Goal: Task Accomplishment & Management: Complete application form

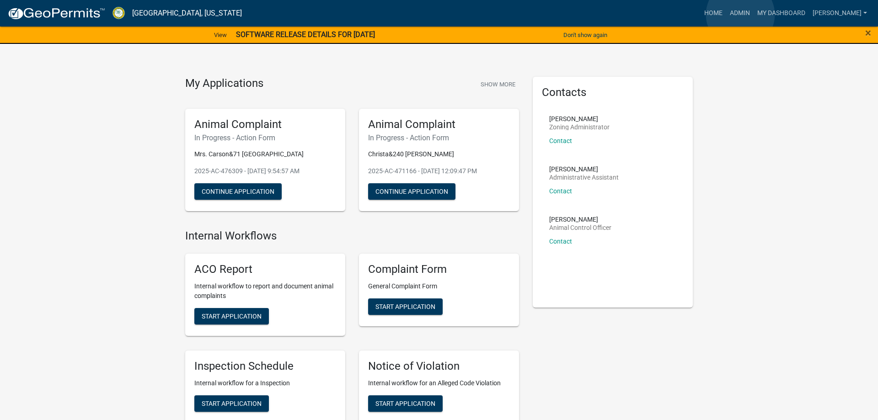
click at [740, 15] on link "Admin" at bounding box center [739, 13] width 27 height 17
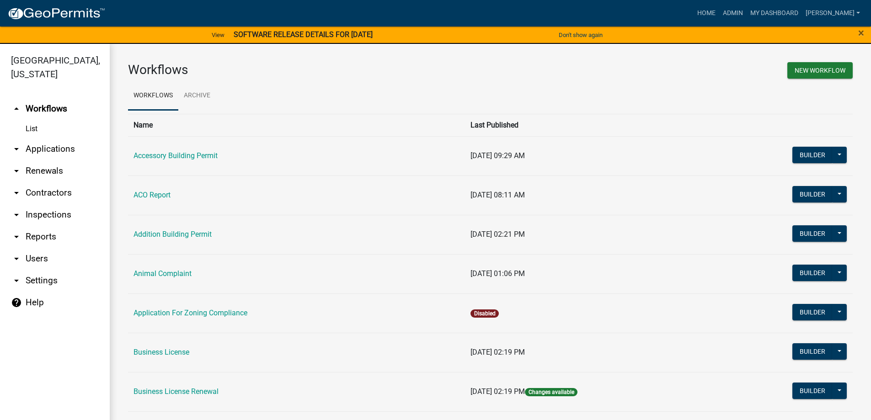
click at [75, 149] on link "arrow_drop_down Applications" at bounding box center [55, 149] width 110 height 22
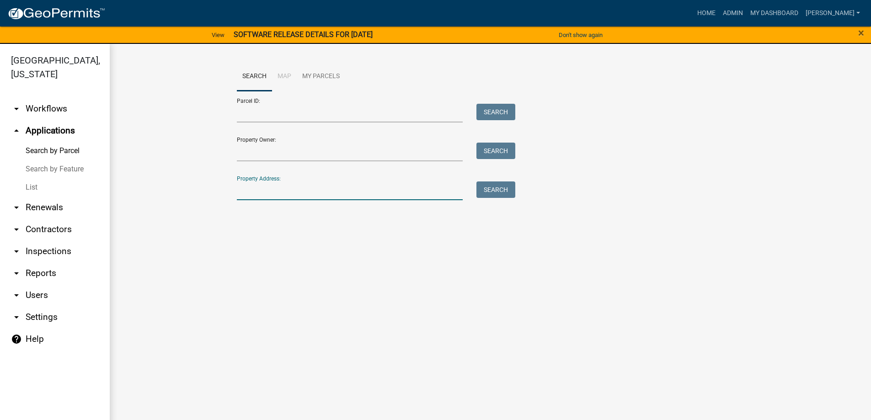
click at [267, 191] on input "Property Address:" at bounding box center [350, 191] width 226 height 19
type input "1894"
click at [483, 193] on button "Search" at bounding box center [495, 190] width 39 height 16
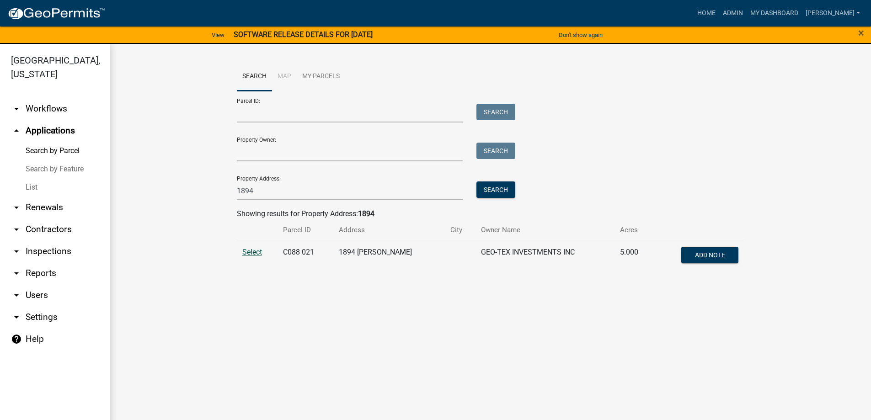
click at [250, 251] on span "Select" at bounding box center [252, 252] width 20 height 9
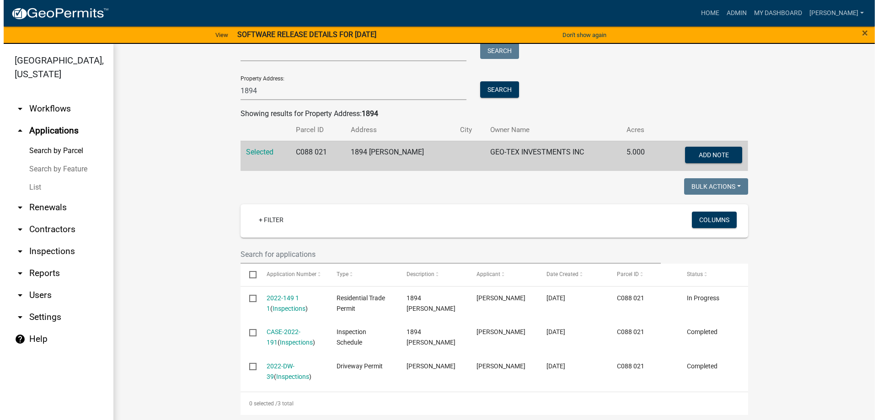
scroll to position [102, 0]
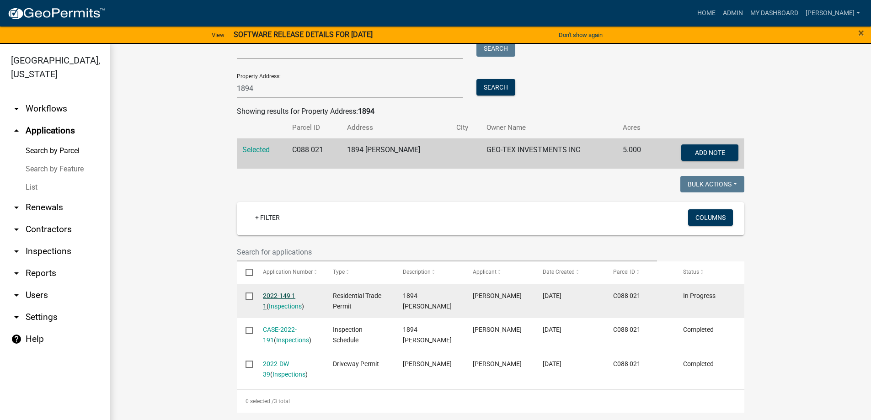
click at [270, 297] on link "2022-149 1 1" at bounding box center [279, 301] width 32 height 18
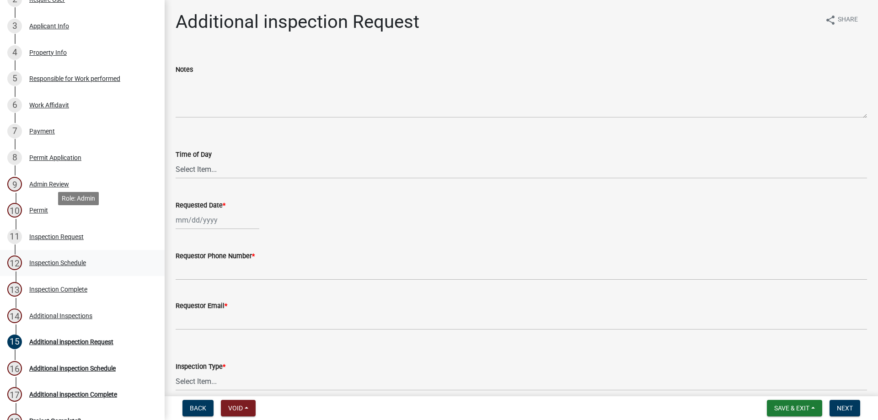
scroll to position [229, 0]
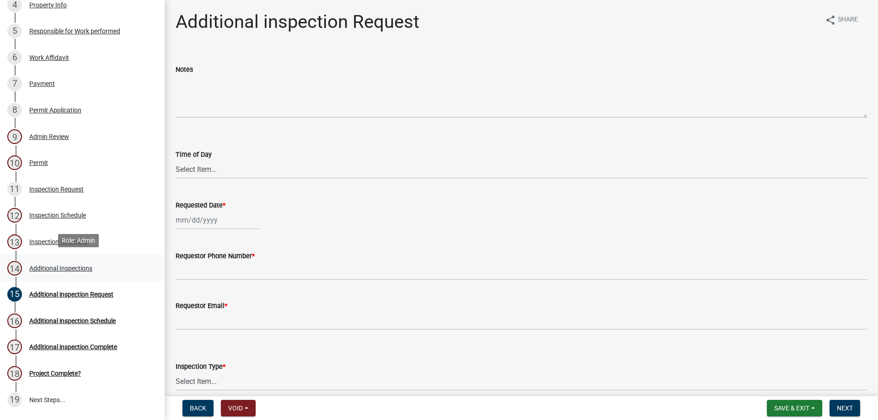
click at [74, 265] on div "Additional Inspections" at bounding box center [60, 268] width 63 height 6
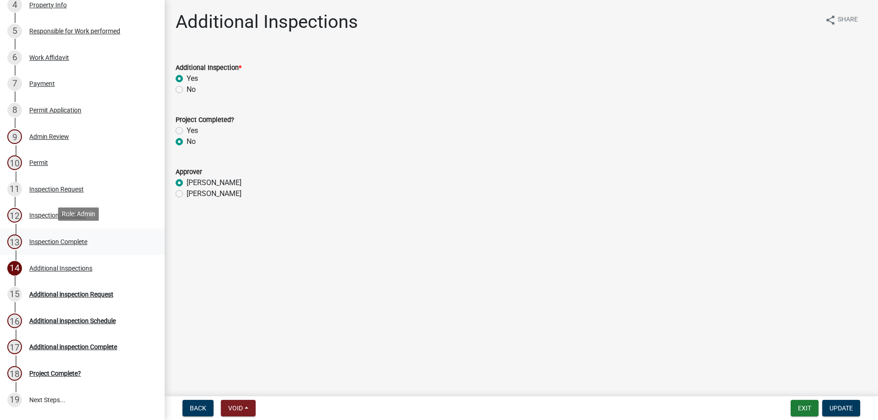
click at [43, 240] on div "Inspection Complete" at bounding box center [58, 242] width 58 height 6
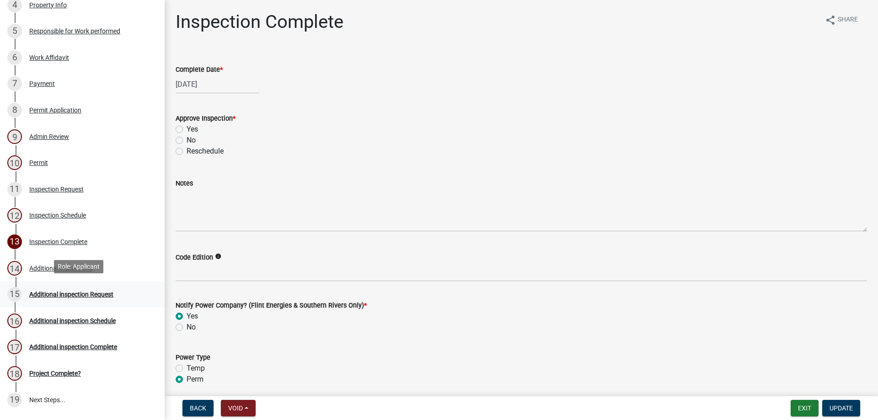
click at [71, 293] on div "Additional inspection Request" at bounding box center [71, 294] width 84 height 6
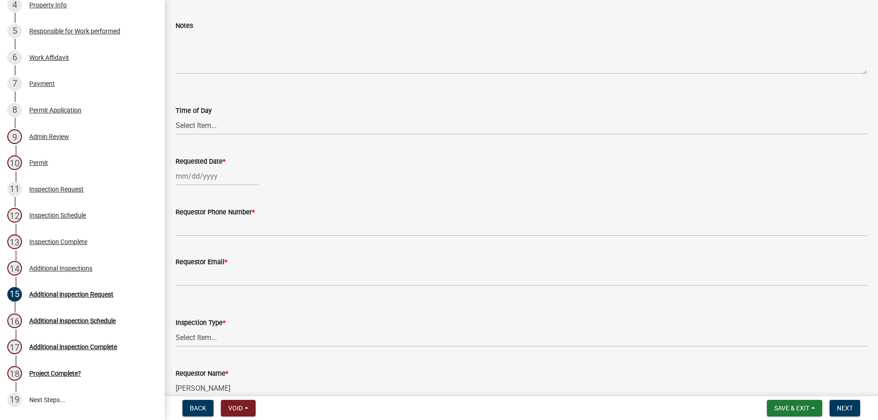
scroll to position [92, 0]
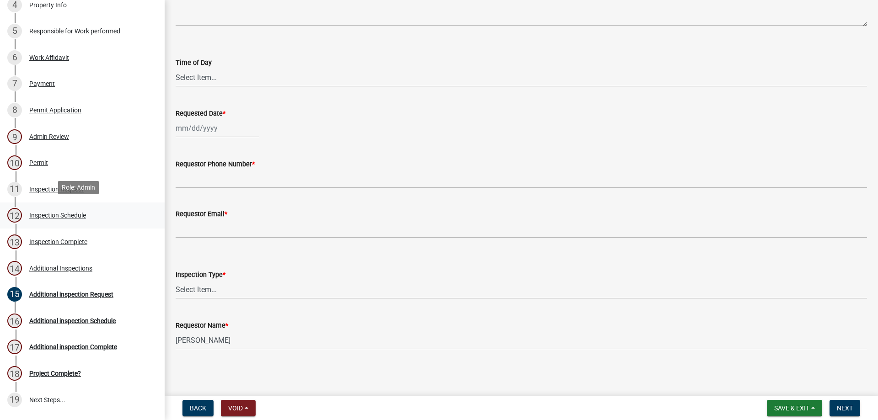
click at [51, 213] on div "Inspection Schedule" at bounding box center [57, 215] width 57 height 6
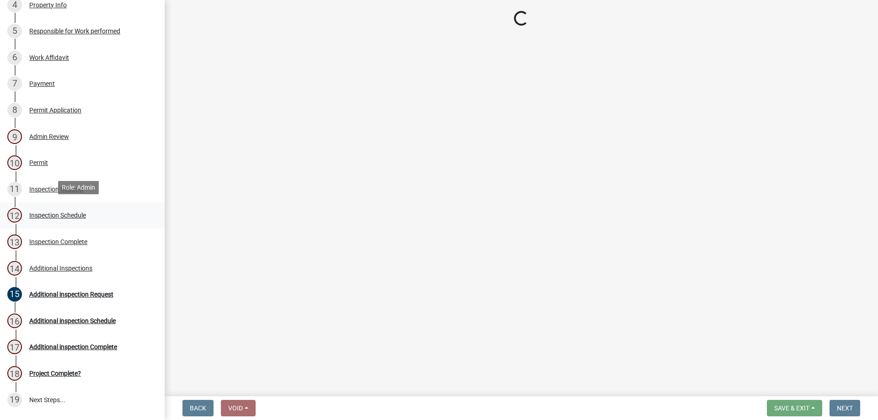
scroll to position [0, 0]
select select "386c4b37-132c-45b4-be0e-b439663810e4"
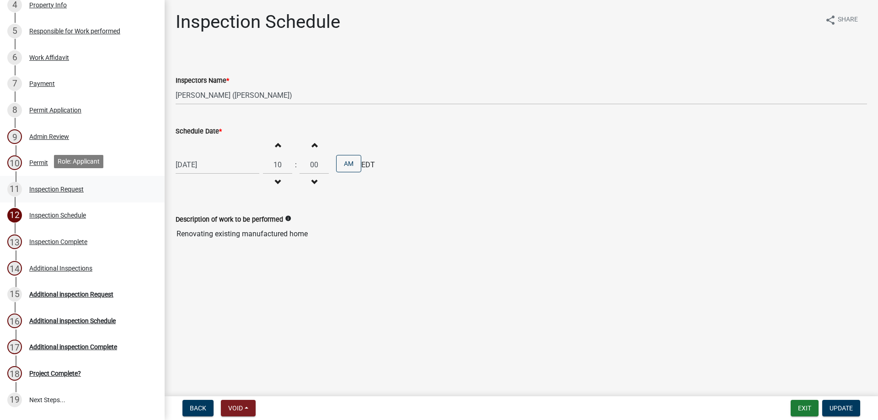
click at [42, 188] on div "Inspection Request" at bounding box center [56, 189] width 54 height 6
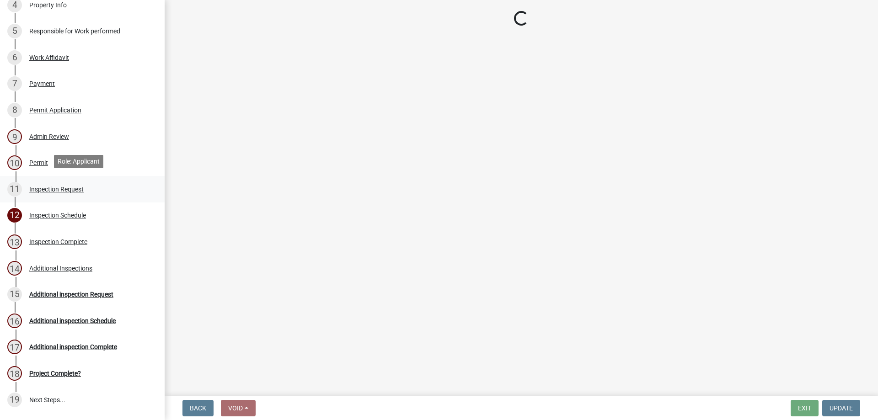
select select "589da946-7bc6-45e4-b77a-0ea44294630b"
select select "e46df9a5-f955-4b8b-a8fb-fc3f14660bd9"
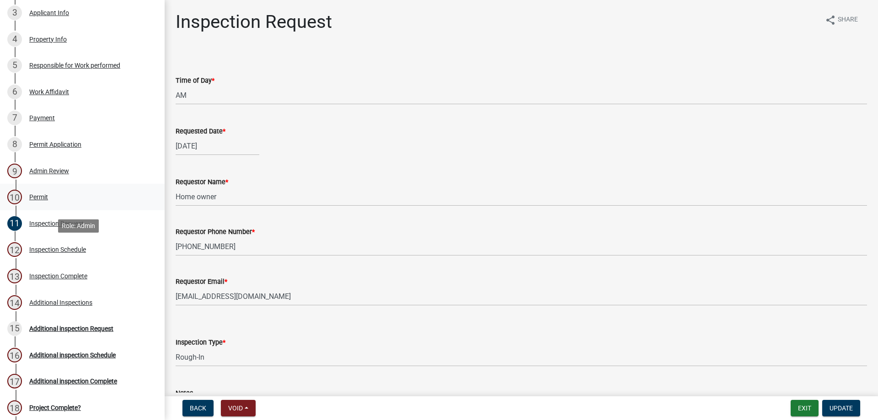
scroll to position [137, 0]
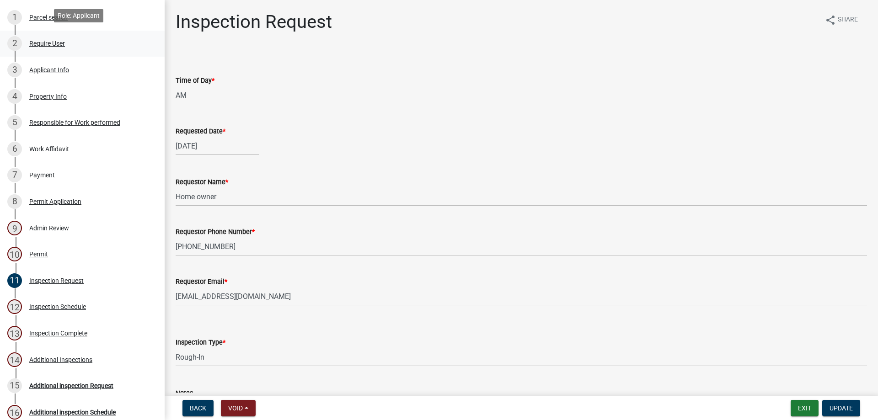
click at [49, 43] on div "Require User" at bounding box center [47, 43] width 36 height 6
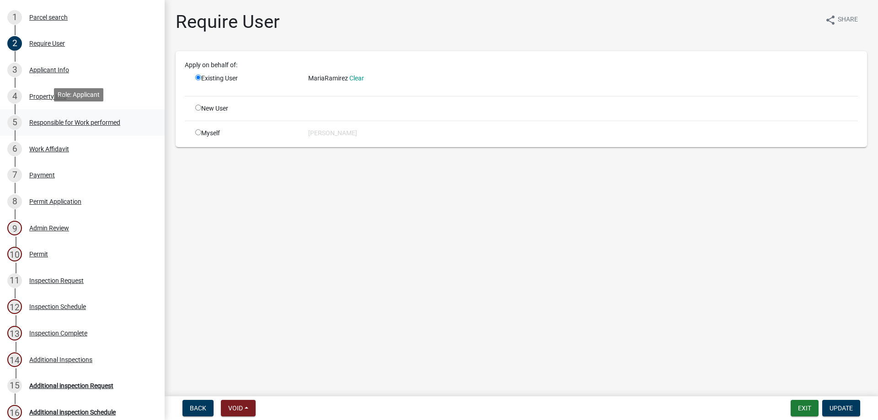
click at [41, 119] on div "Responsible for Work performed" at bounding box center [74, 122] width 91 height 6
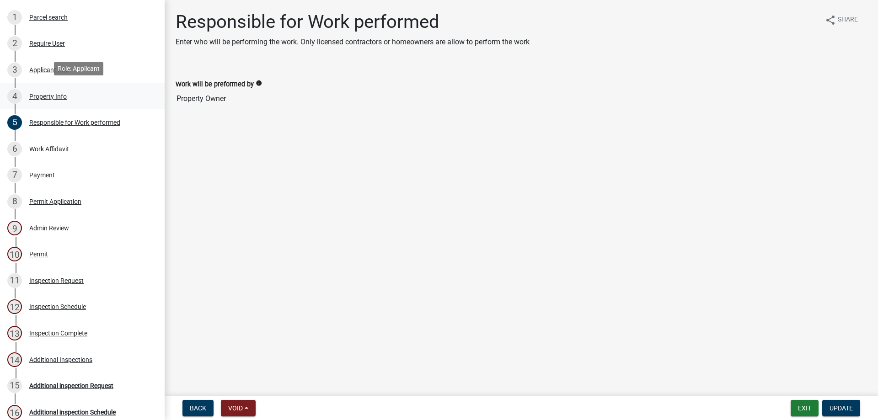
click at [43, 99] on div "4 Property Info" at bounding box center [78, 96] width 143 height 15
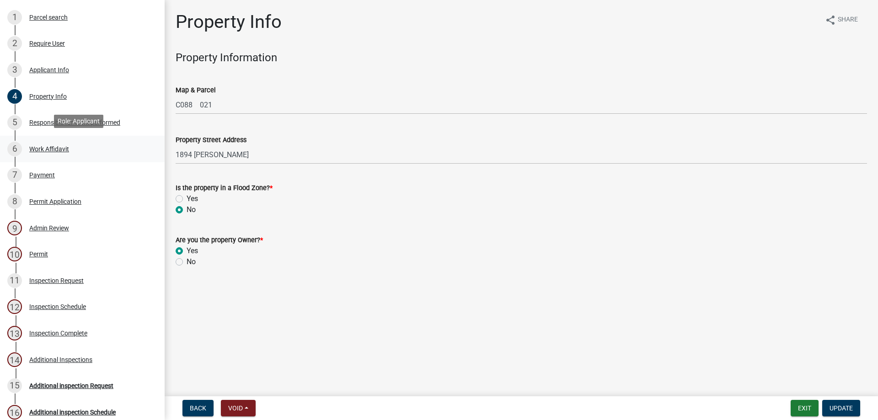
click at [42, 147] on div "Work Affidavit" at bounding box center [49, 149] width 40 height 6
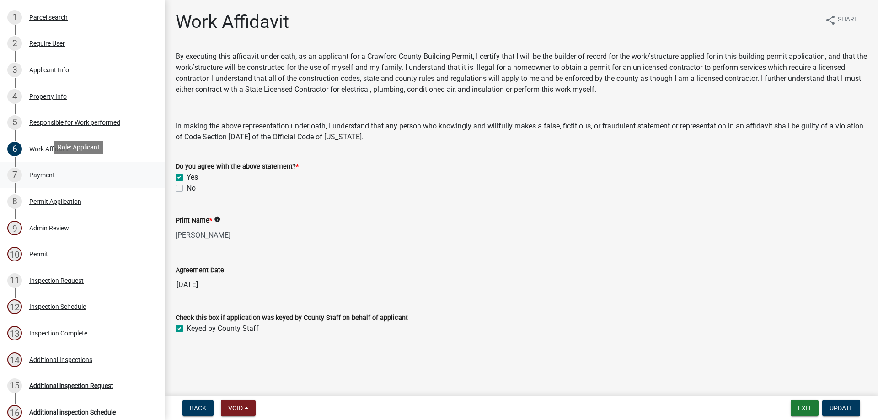
click at [40, 175] on div "Payment" at bounding box center [42, 175] width 26 height 6
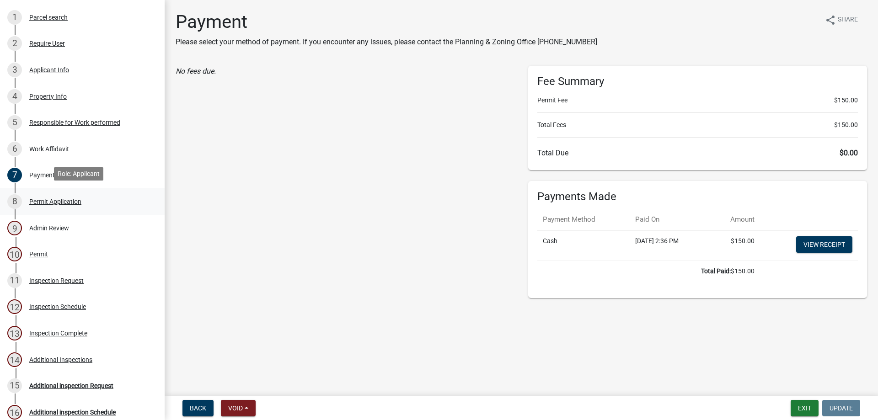
click at [69, 202] on div "Permit Application" at bounding box center [55, 201] width 52 height 6
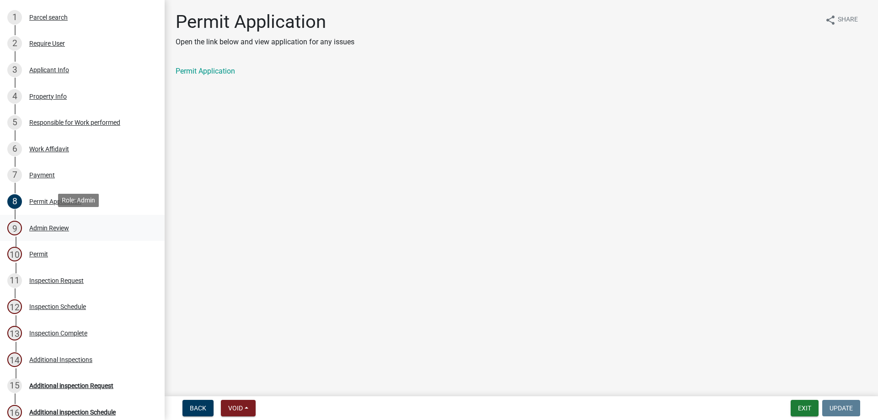
click at [55, 225] on div "Admin Review" at bounding box center [49, 228] width 40 height 6
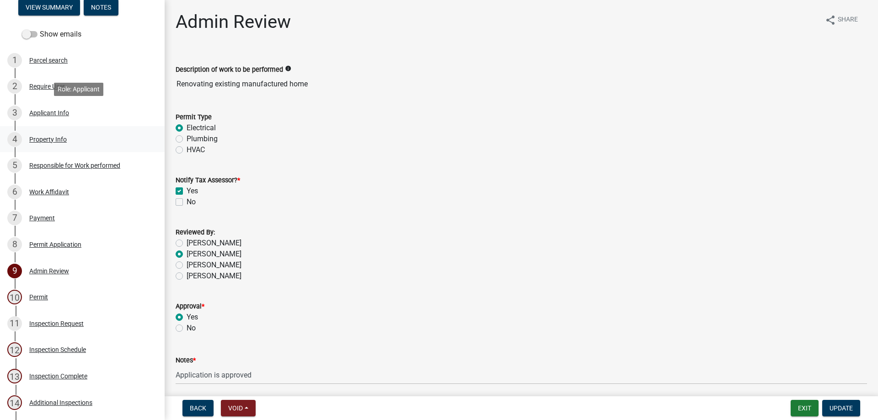
scroll to position [46, 0]
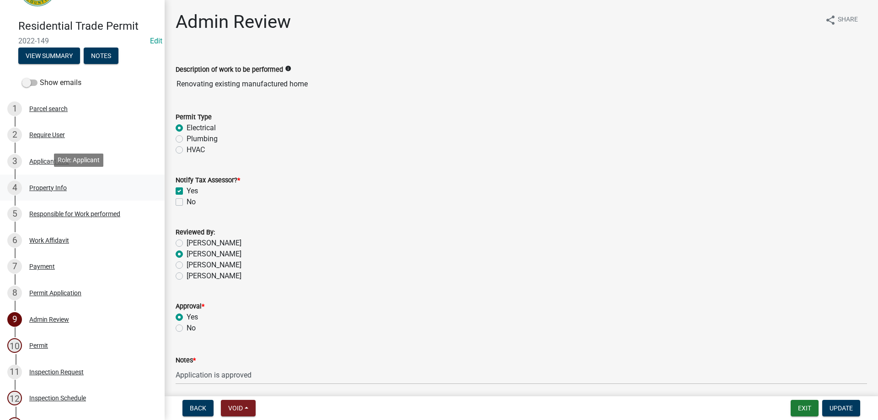
click at [54, 185] on div "Property Info" at bounding box center [47, 188] width 37 height 6
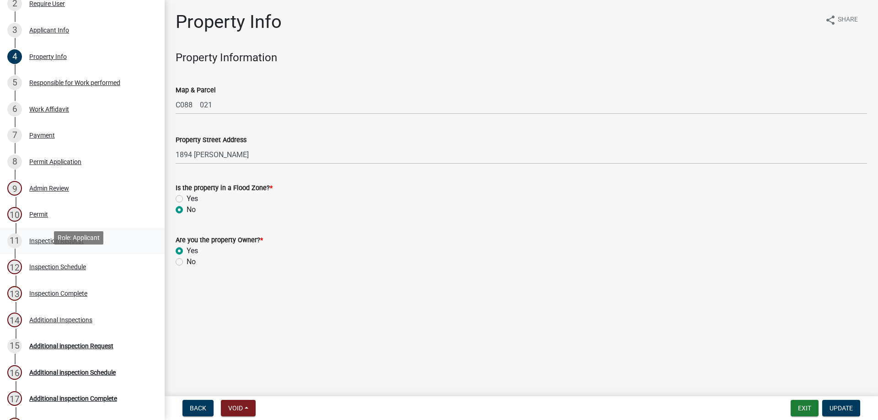
scroll to position [137, 0]
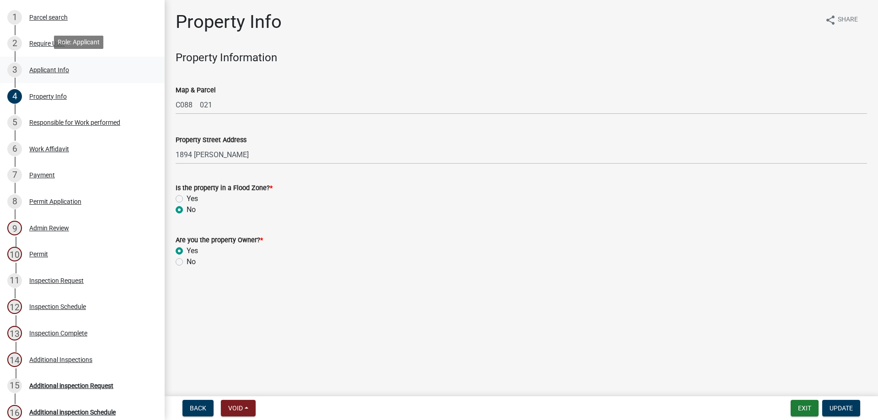
click at [46, 68] on div "Applicant Info" at bounding box center [49, 70] width 40 height 6
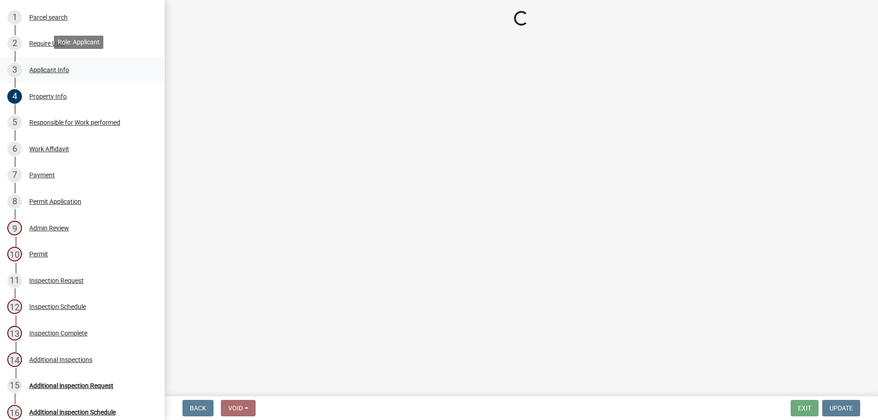
select select "7547654c-6a2b-418c-8f9d-b50998ca6dd7"
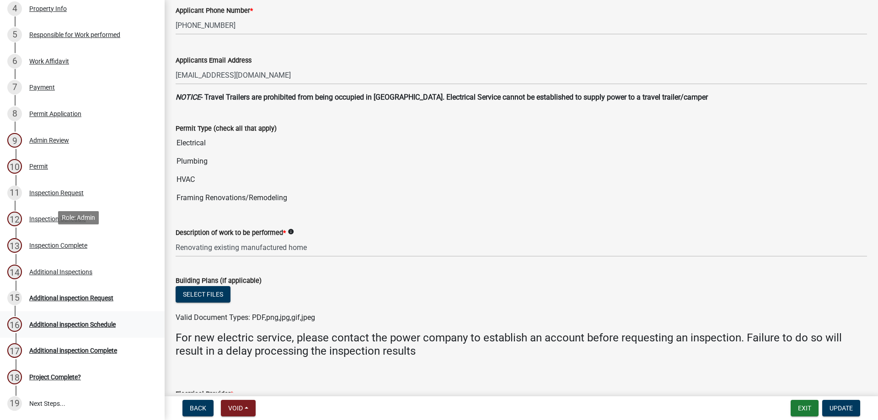
scroll to position [304, 0]
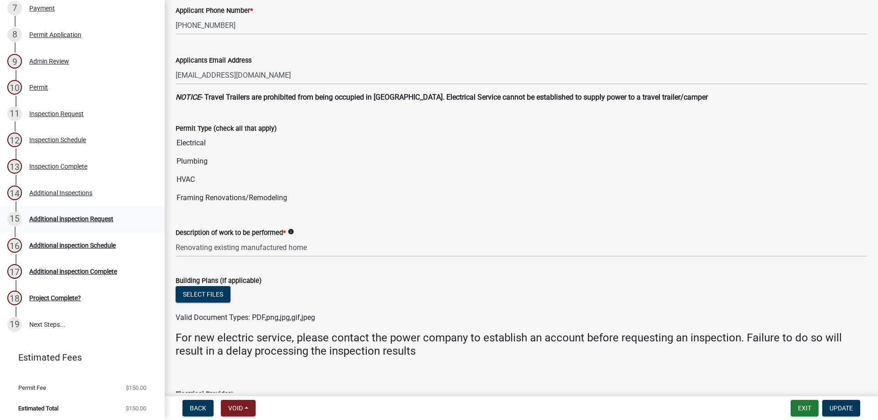
click at [76, 218] on div "Additional inspection Request" at bounding box center [71, 219] width 84 height 6
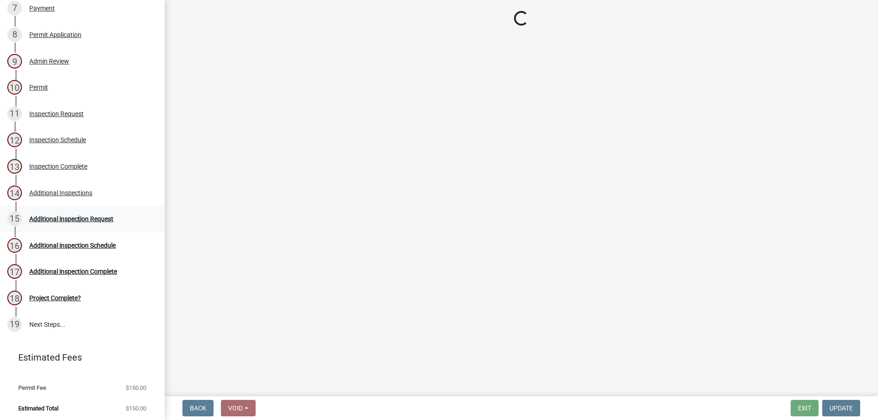
scroll to position [0, 0]
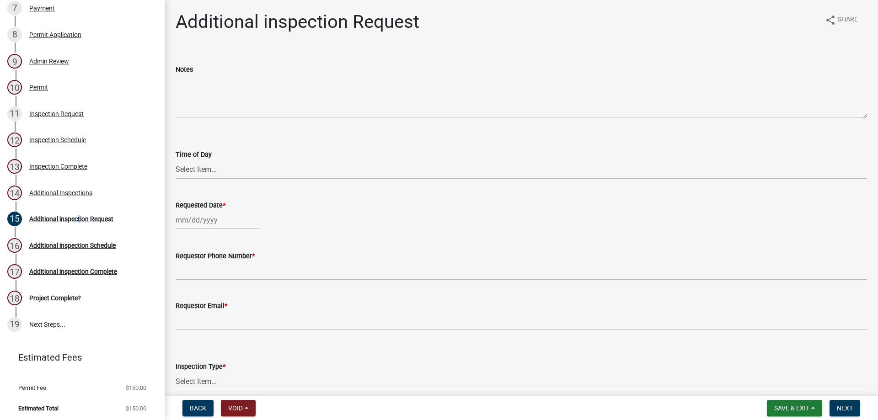
click at [195, 170] on select "Select Item... AM PM" at bounding box center [521, 169] width 691 height 19
click at [176, 160] on select "Select Item... AM PM" at bounding box center [521, 169] width 691 height 19
select select "5d2019cf-2526-48fe-b3ec-9b9a8fb994eb"
click at [192, 216] on div at bounding box center [218, 220] width 84 height 19
select select "9"
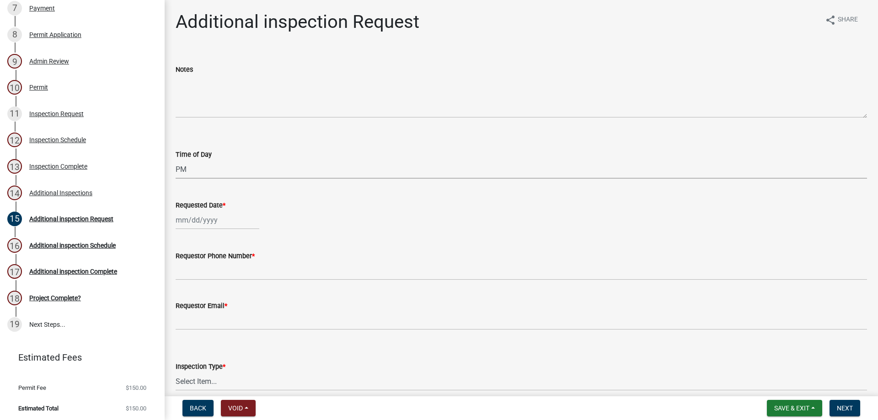
select select "2025"
click at [211, 282] on div "10" at bounding box center [214, 283] width 15 height 15
type input "[DATE]"
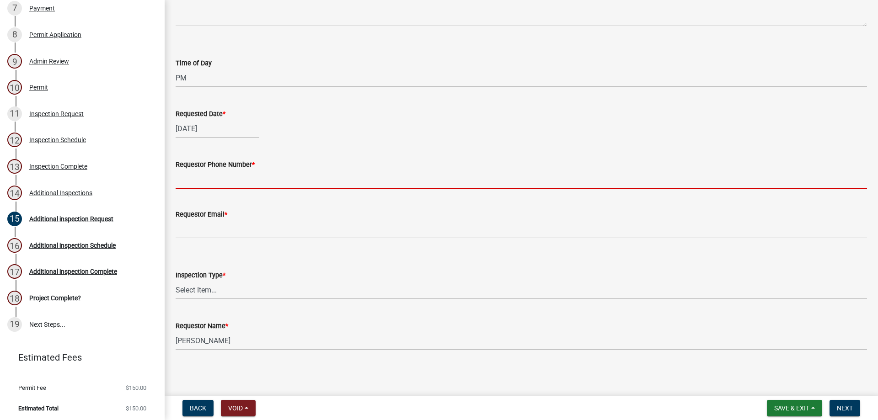
click at [228, 182] on input "Requestor Phone Number *" at bounding box center [521, 179] width 691 height 19
type input "[PHONE_NUMBER]"
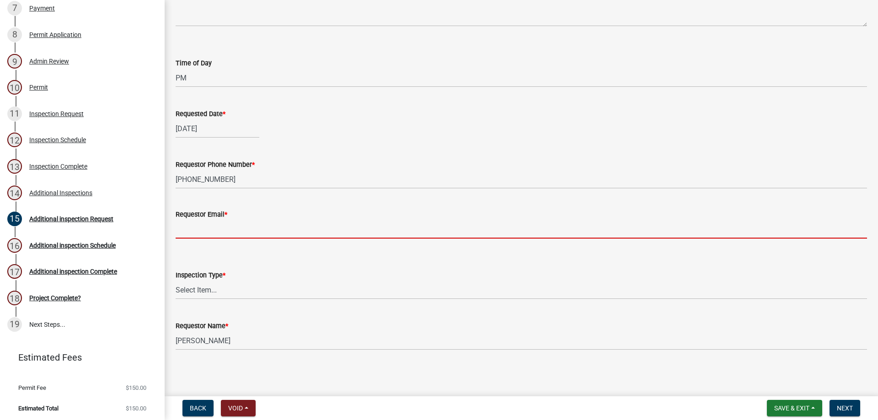
click at [238, 227] on input "Requestor Email *" at bounding box center [521, 229] width 691 height 19
type input "[PERSON_NAME][EMAIL_ADDRESS][DOMAIN_NAME]"
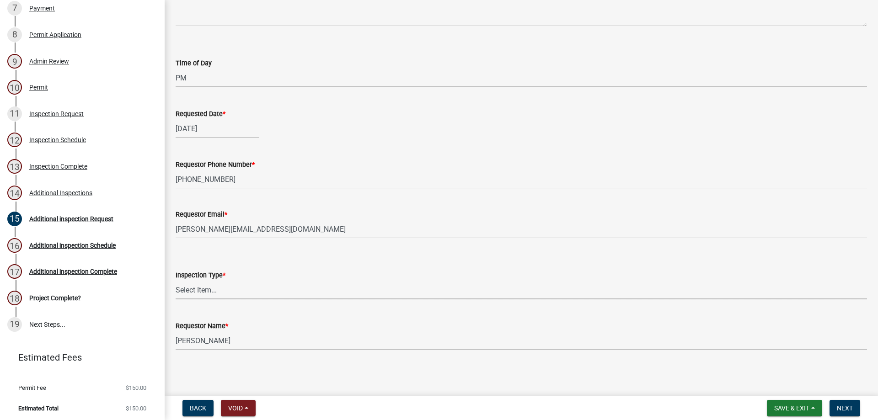
click at [242, 287] on select "Select Item... Electrical Inspection" at bounding box center [521, 290] width 691 height 19
click at [245, 283] on select "Select Item... Electrical Inspection" at bounding box center [521, 290] width 691 height 19
click at [205, 289] on select "Select Item... Electrical Inspection" at bounding box center [521, 290] width 691 height 19
click at [176, 281] on select "Select Item... Electrical Inspection" at bounding box center [521, 290] width 691 height 19
select select "fe39709c-6e39-4165-a4f0-f33b7d4b7c20"
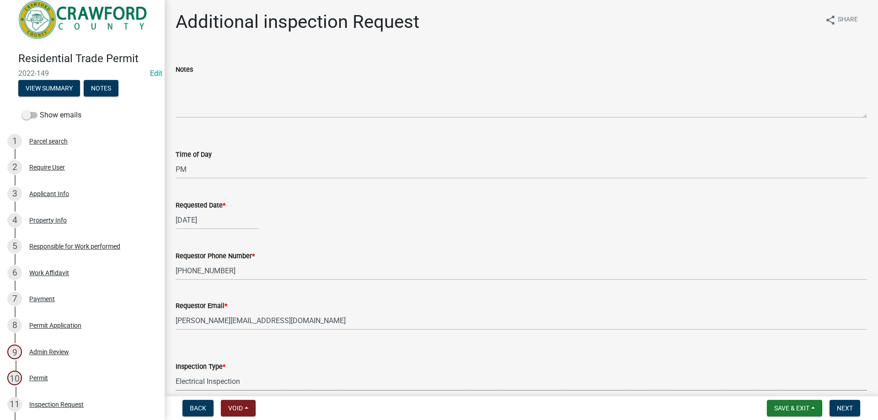
scroll to position [0, 0]
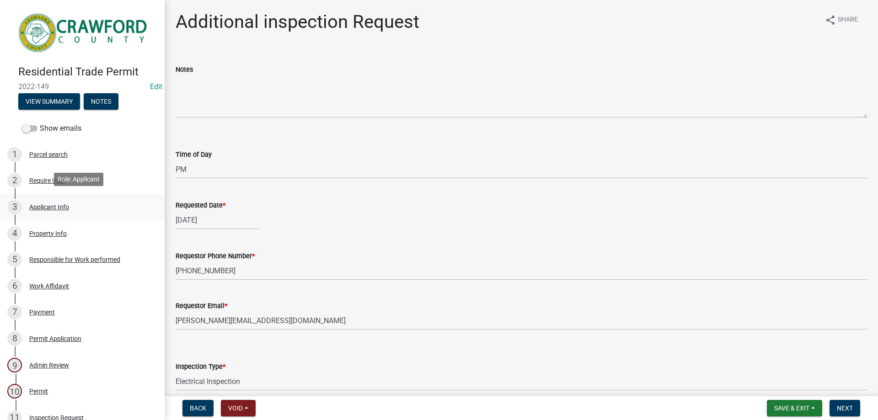
click at [62, 206] on div "Applicant Info" at bounding box center [49, 207] width 40 height 6
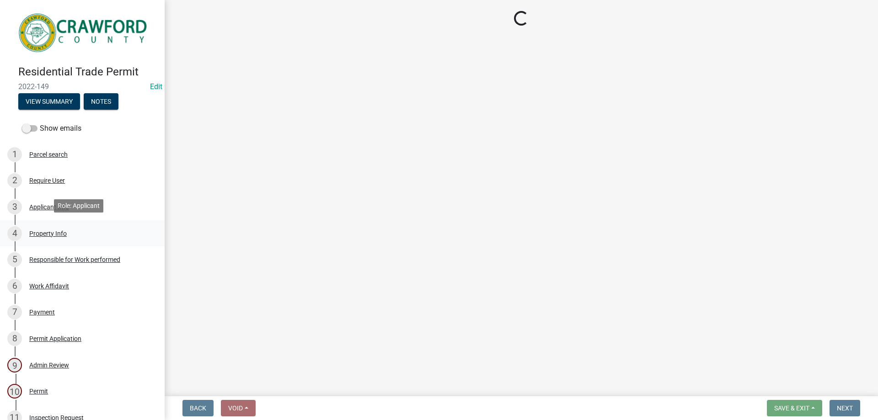
select select "7547654c-6a2b-418c-8f9d-b50998ca6dd7"
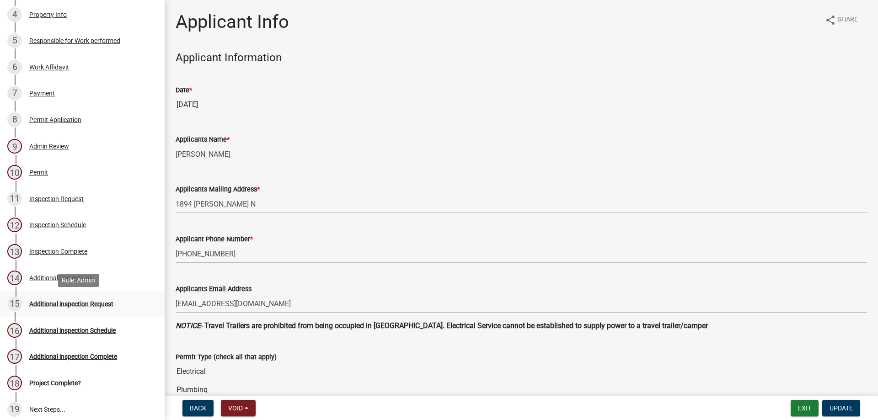
scroll to position [274, 0]
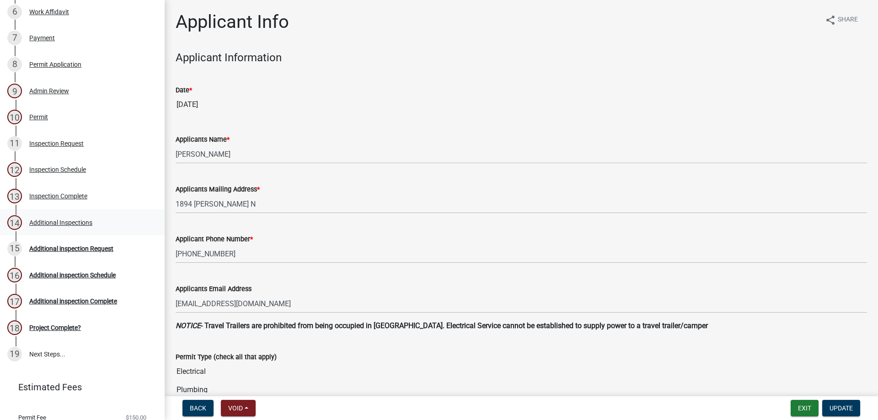
click at [60, 221] on div "Additional Inspections" at bounding box center [60, 222] width 63 height 6
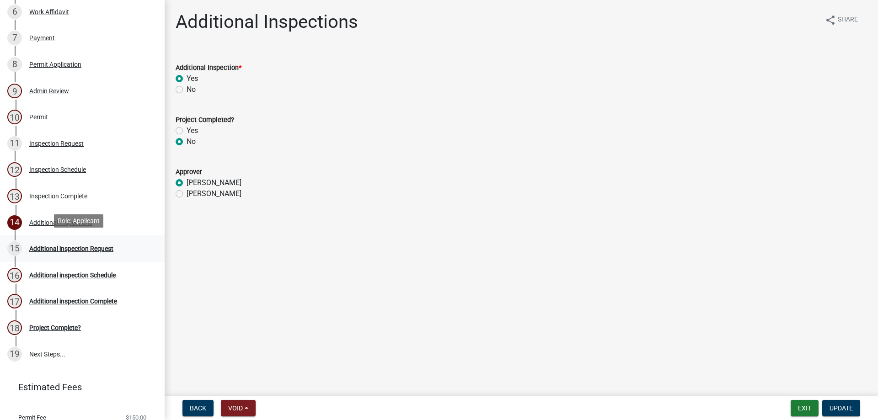
click at [74, 246] on div "Additional inspection Request" at bounding box center [71, 249] width 84 height 6
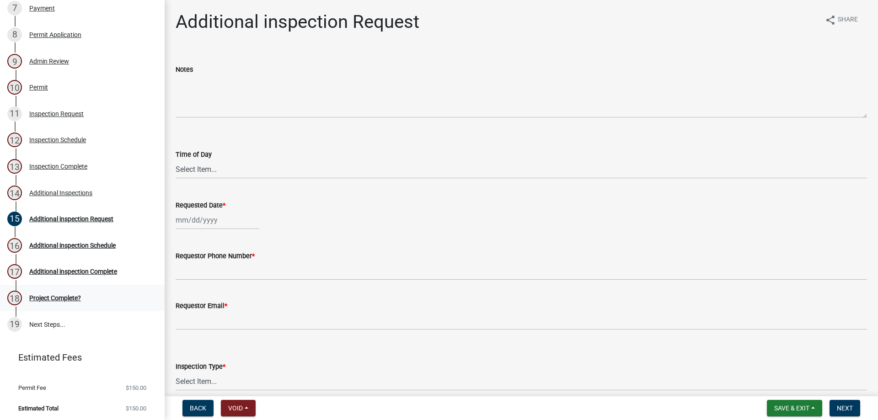
scroll to position [213, 0]
